Goal: Information Seeking & Learning: Learn about a topic

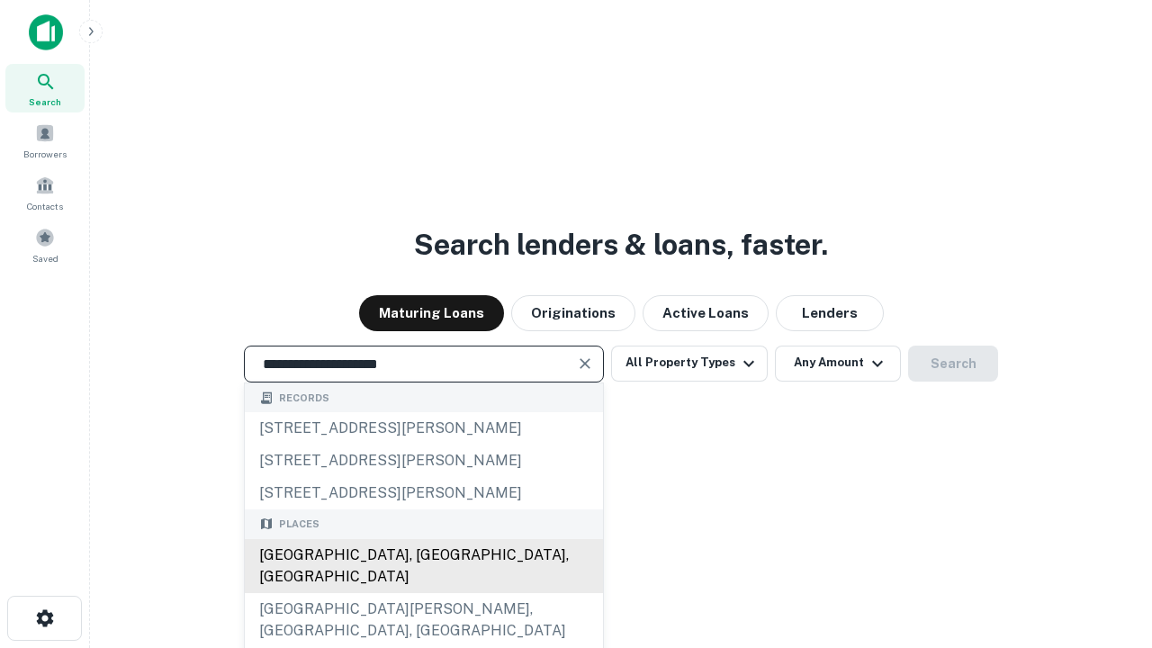
click at [423, 593] on div "Santa Monica, CA, USA" at bounding box center [424, 566] width 358 height 54
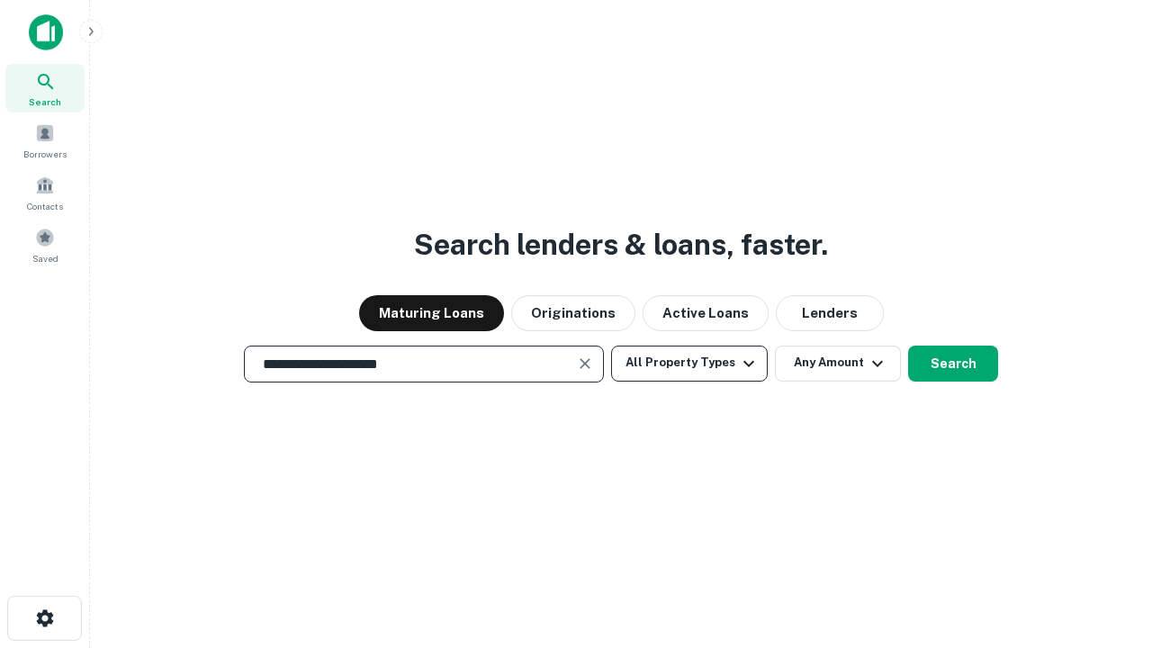
type input "**********"
click at [690, 363] on button "All Property Types" at bounding box center [689, 364] width 157 height 36
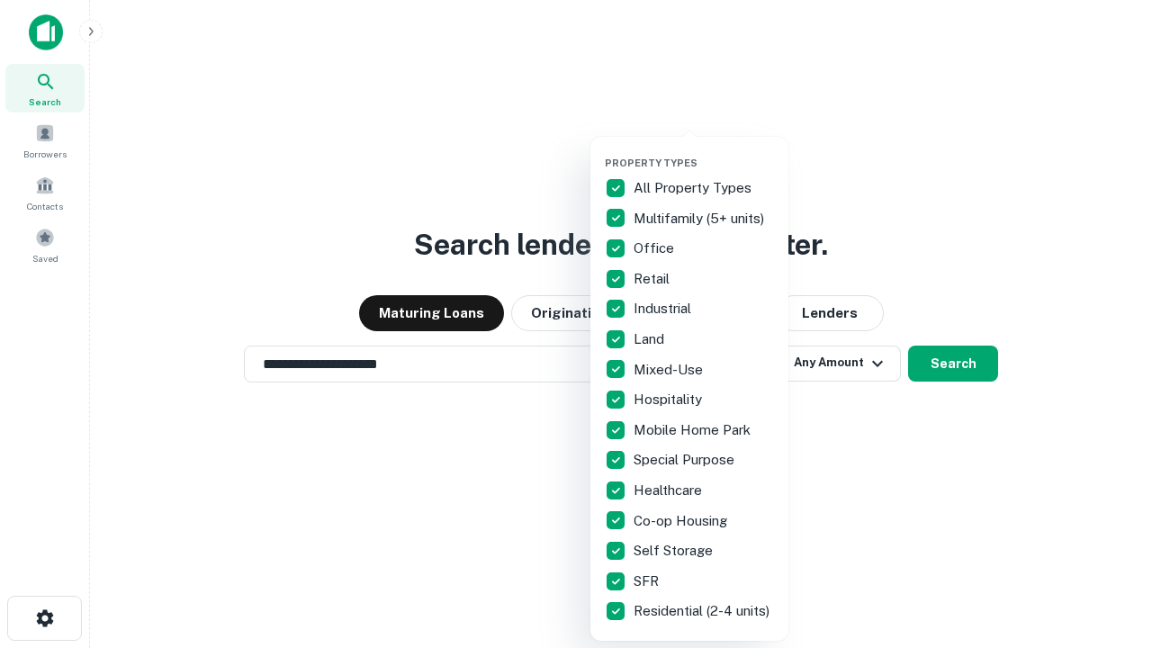
click at [704, 151] on button "button" at bounding box center [704, 151] width 198 height 1
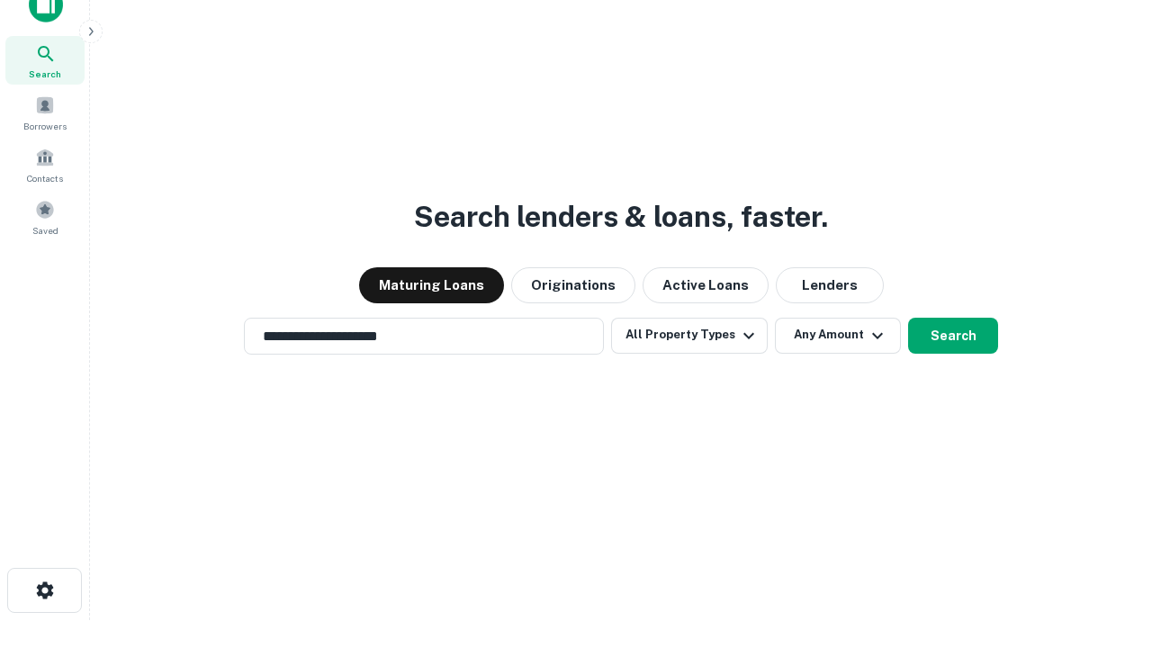
scroll to position [11, 217]
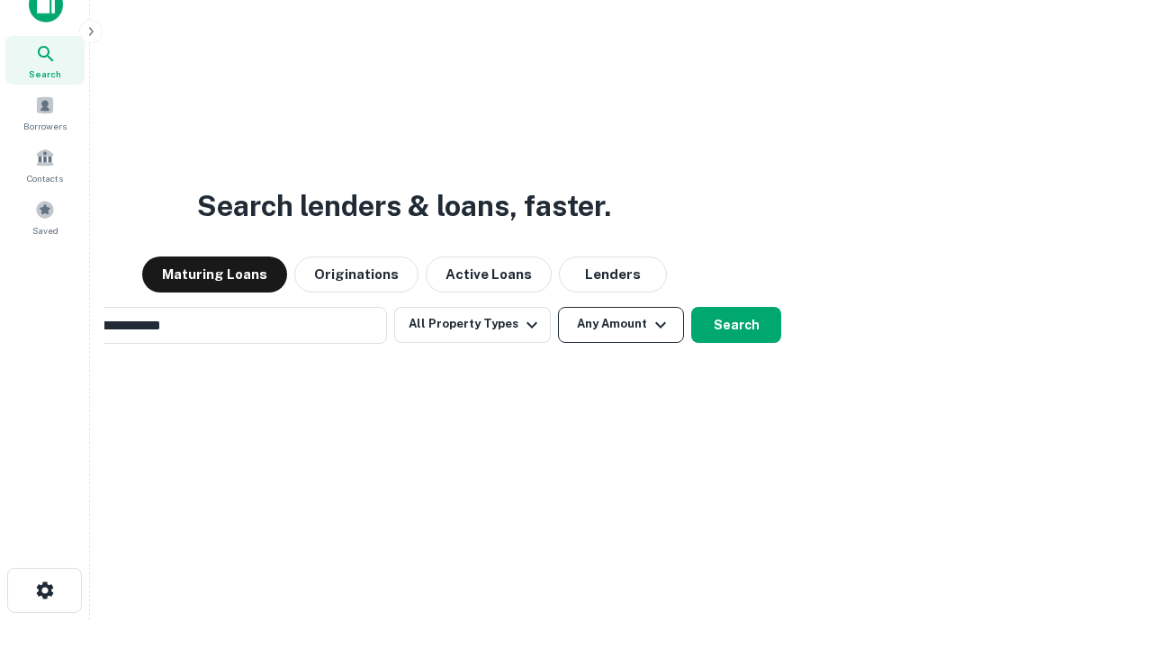
click at [558, 307] on button "Any Amount" at bounding box center [621, 325] width 126 height 36
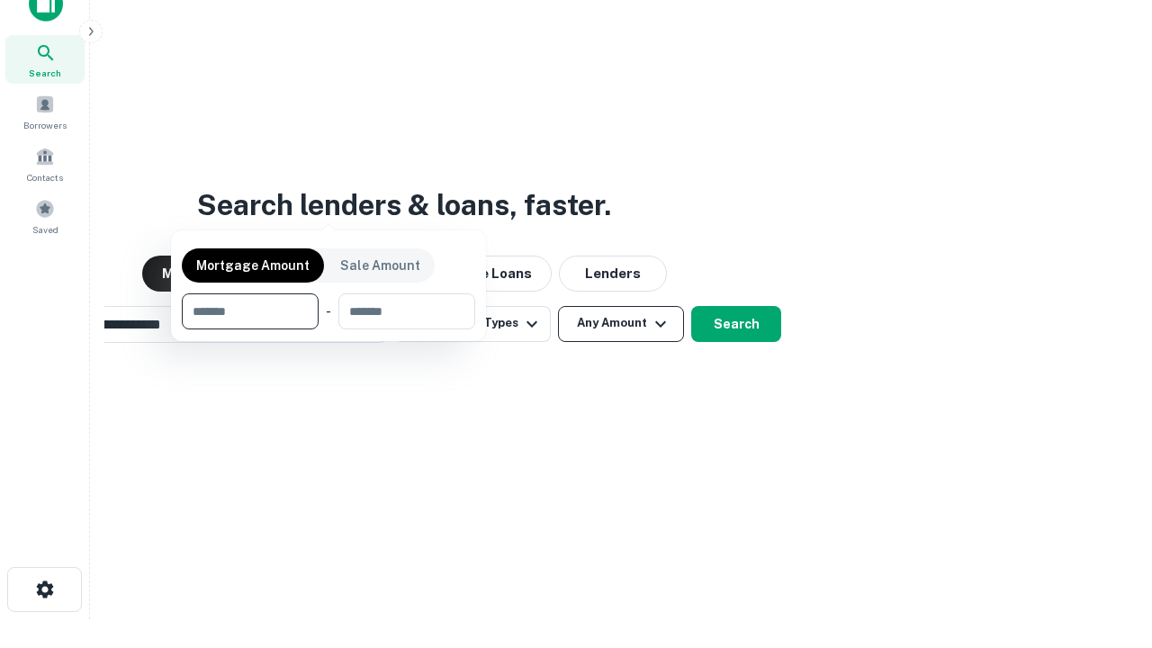
scroll to position [130, 510]
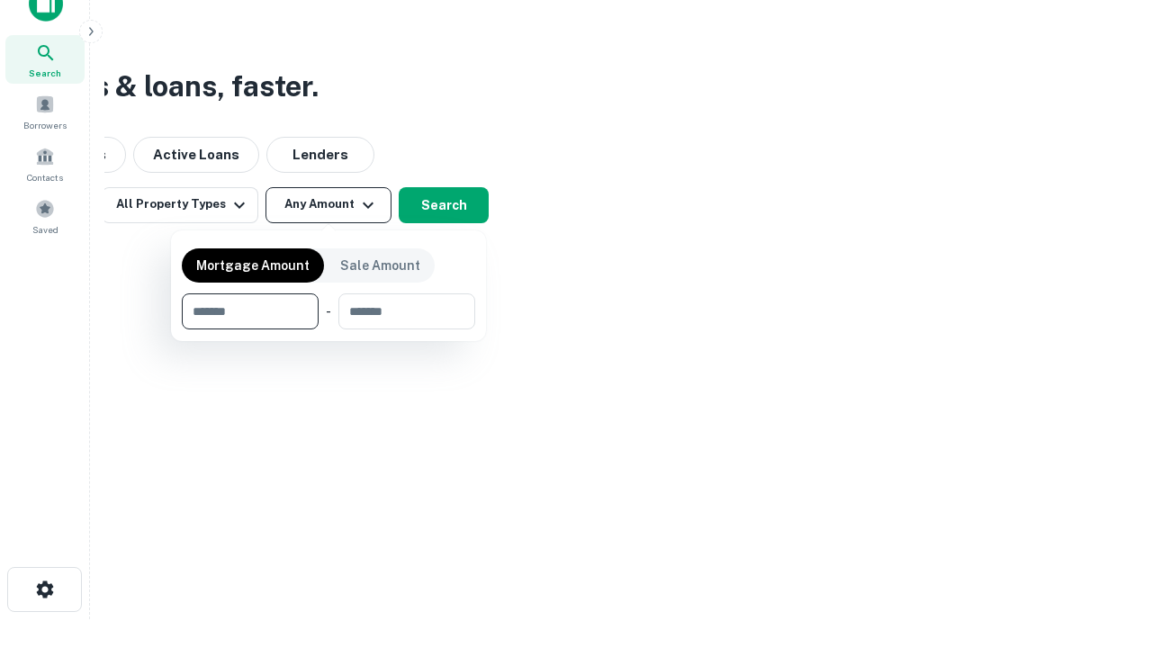
type input "*******"
click at [329, 330] on button "button" at bounding box center [328, 330] width 293 height 1
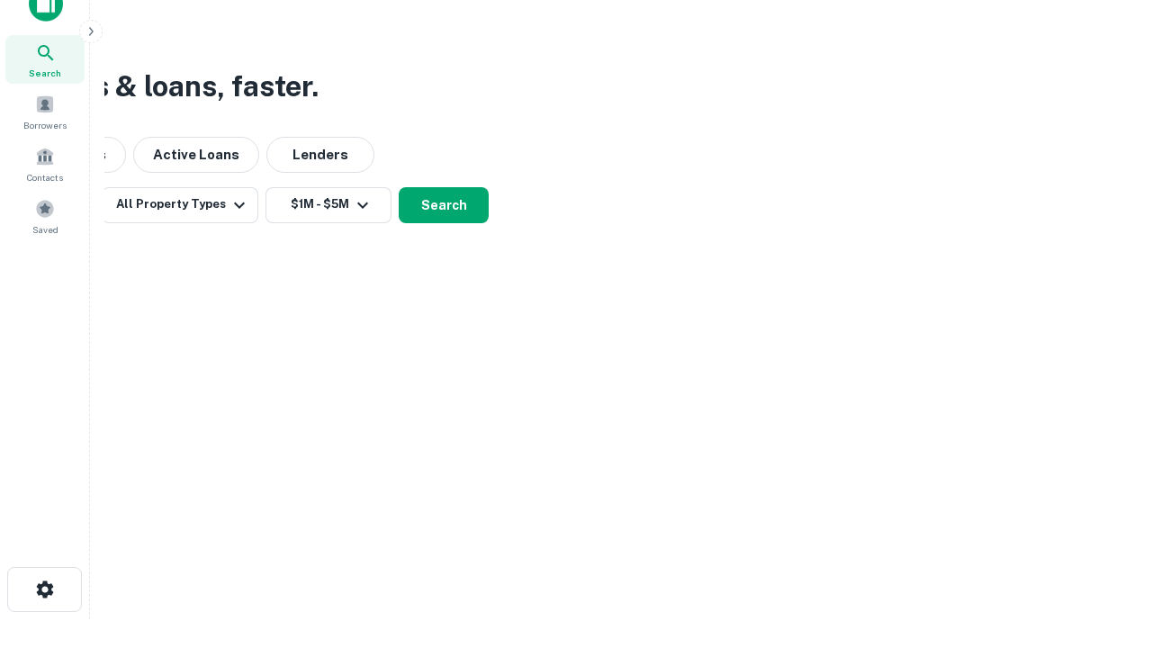
scroll to position [0, 0]
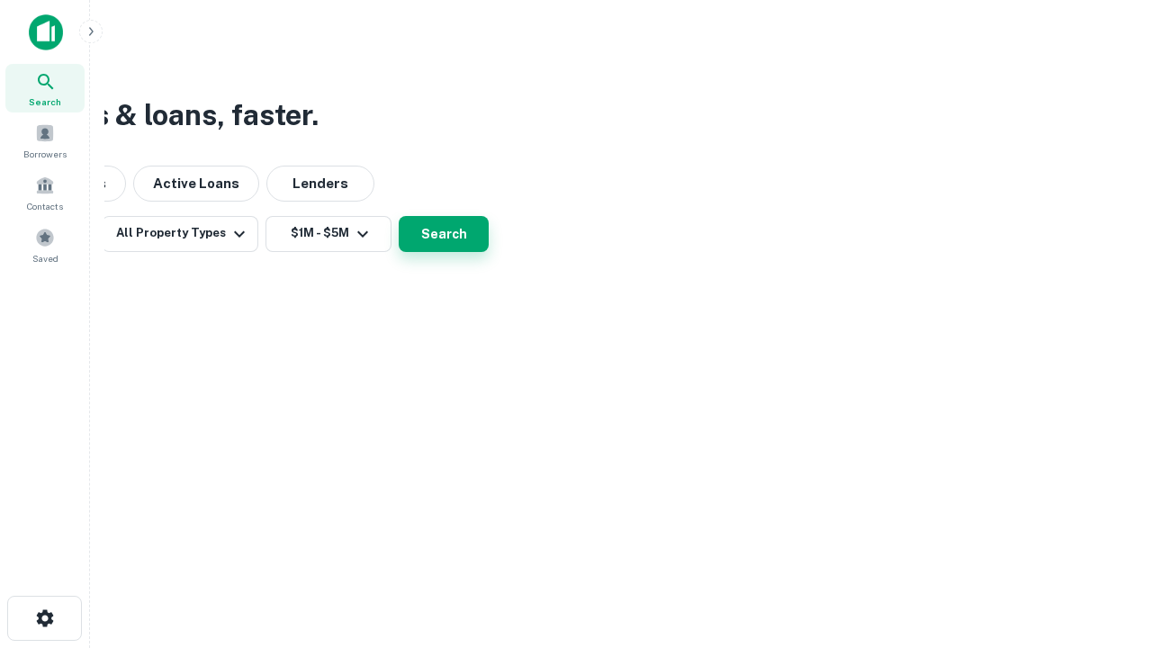
click at [489, 252] on button "Search" at bounding box center [444, 234] width 90 height 36
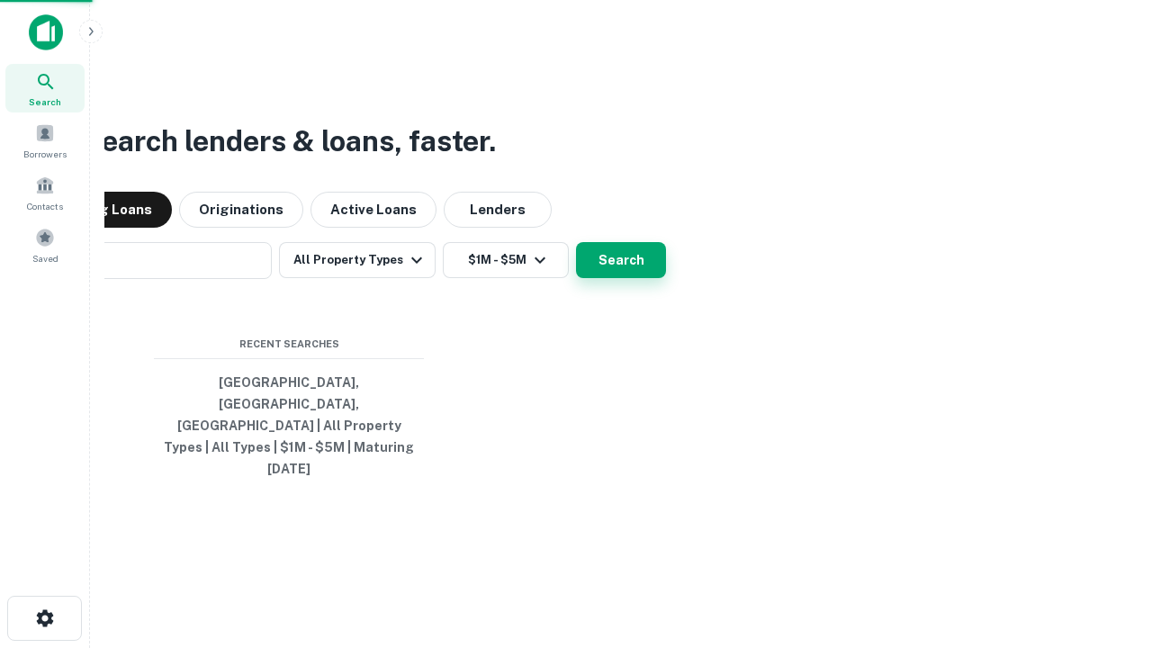
scroll to position [28, 0]
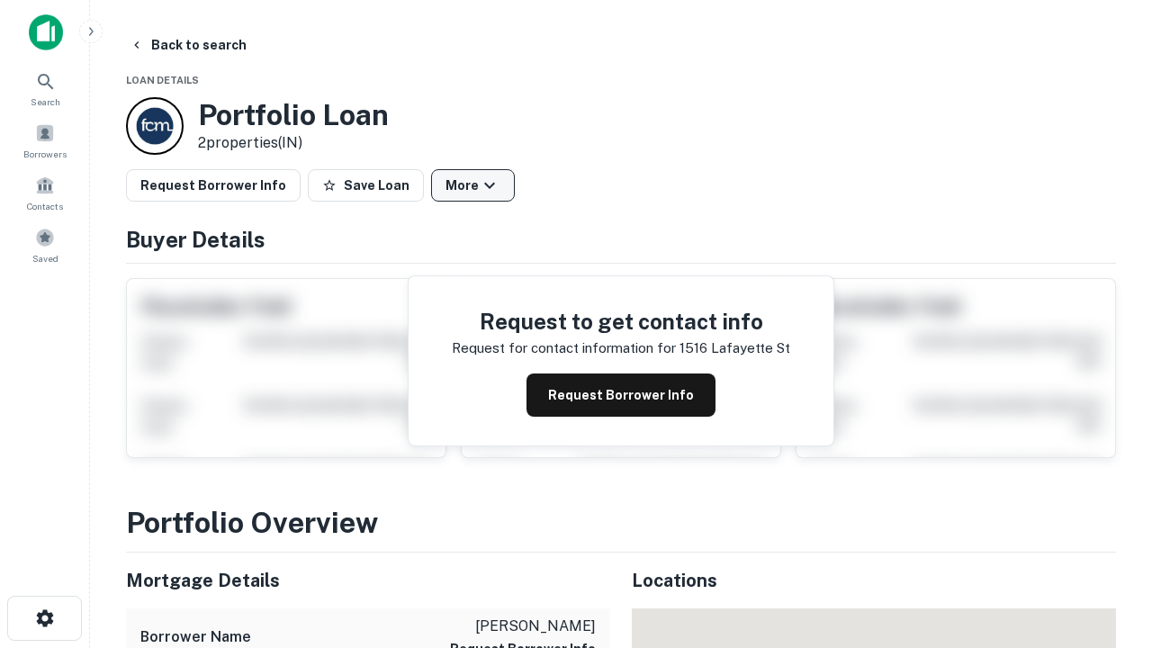
click at [473, 185] on button "More" at bounding box center [473, 185] width 84 height 32
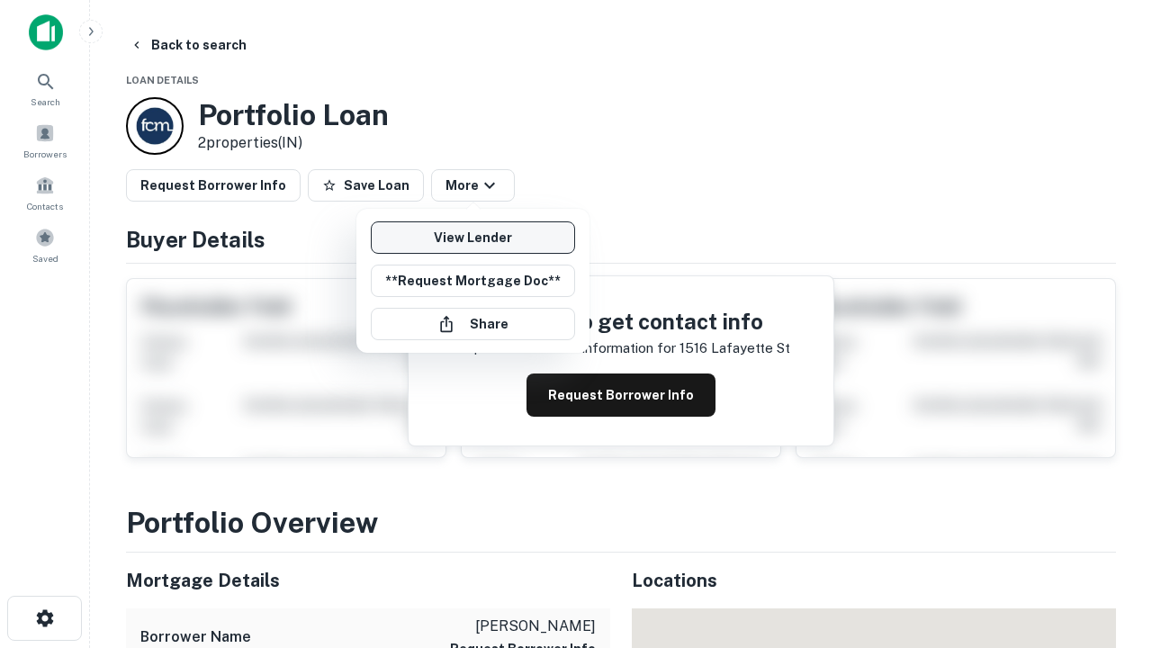
click at [473, 238] on link "View Lender" at bounding box center [473, 237] width 204 height 32
